Goal: Transaction & Acquisition: Purchase product/service

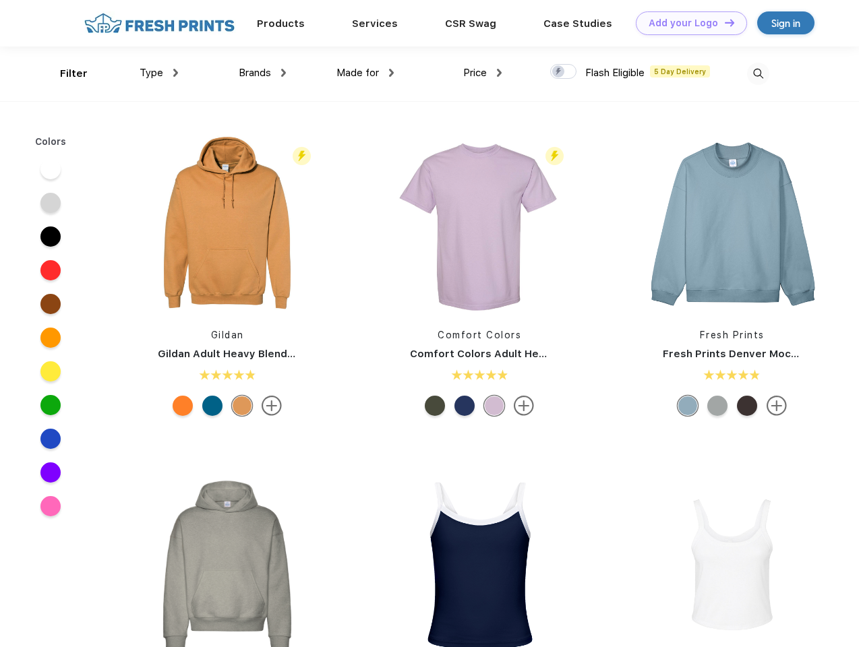
click at [687, 23] on link "Add your Logo Design Tool" at bounding box center [691, 23] width 111 height 24
click at [0, 0] on div "Design Tool" at bounding box center [0, 0] width 0 height 0
click at [724, 22] on link "Add your Logo Design Tool" at bounding box center [691, 23] width 111 height 24
click at [65, 74] on div "Filter" at bounding box center [74, 74] width 28 height 16
click at [159, 73] on span "Type" at bounding box center [152, 73] width 24 height 12
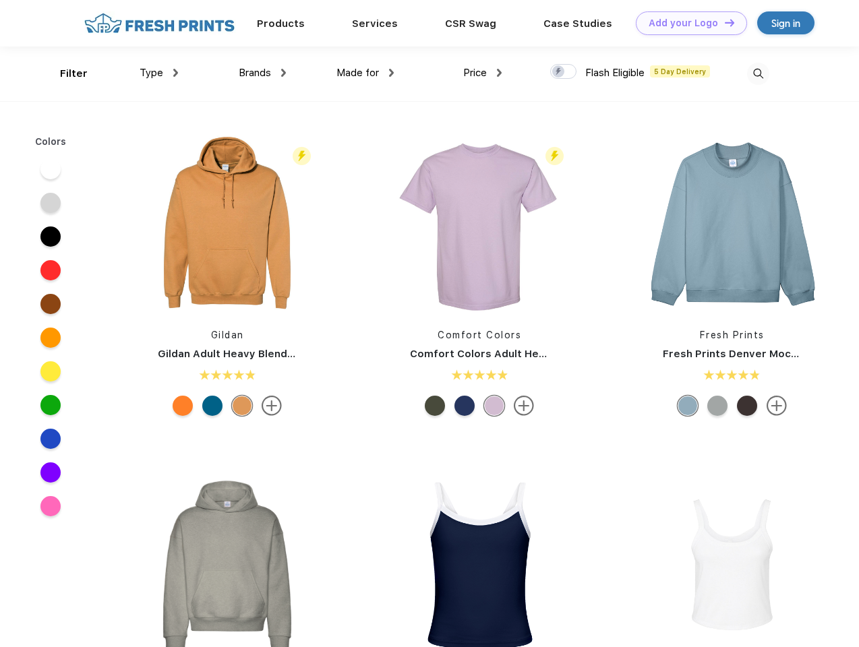
click at [262, 73] on span "Brands" at bounding box center [255, 73] width 32 height 12
click at [366, 73] on span "Made for" at bounding box center [358, 73] width 42 height 12
click at [483, 73] on span "Price" at bounding box center [475, 73] width 24 height 12
click at [564, 72] on div at bounding box center [563, 71] width 26 height 15
click at [559, 72] on input "checkbox" at bounding box center [554, 67] width 9 height 9
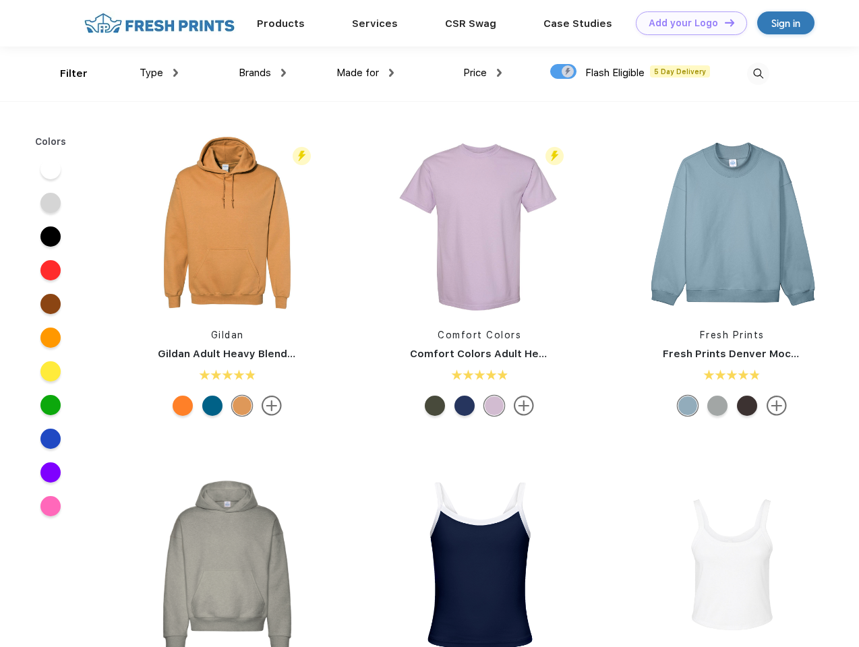
click at [758, 74] on img at bounding box center [758, 74] width 22 height 22
